Goal: Task Accomplishment & Management: Manage account settings

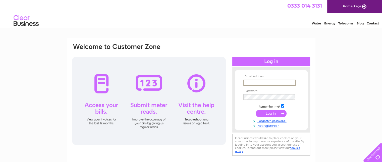
click at [260, 83] on input "text" at bounding box center [269, 82] width 52 height 6
type input "drnewsltd@gmail.com"
click at [265, 112] on input "submit" at bounding box center [271, 112] width 31 height 7
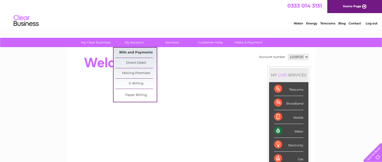
click at [130, 50] on link "Bills and Payments" at bounding box center [135, 52] width 41 height 10
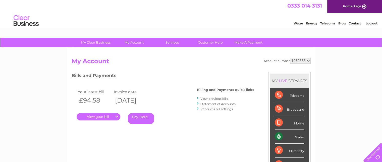
click at [206, 99] on link "View previous bills" at bounding box center [214, 98] width 28 height 4
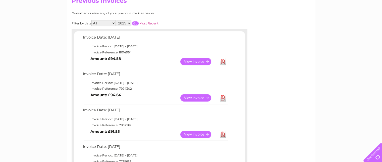
scroll to position [72, 0]
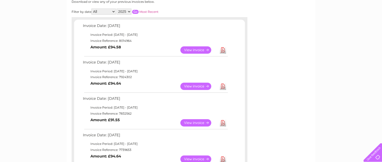
click at [205, 120] on link "View" at bounding box center [198, 122] width 37 height 7
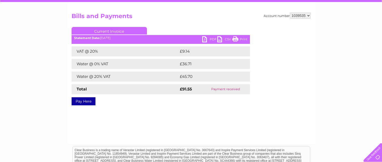
scroll to position [46, 0]
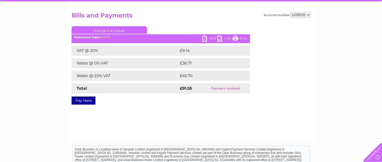
click at [209, 37] on link "PDF" at bounding box center [209, 38] width 15 height 7
